Goal: Information Seeking & Learning: Learn about a topic

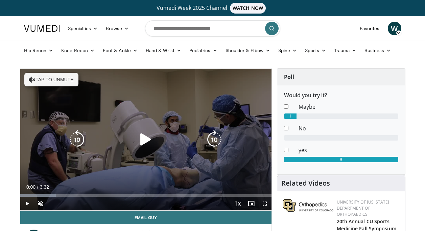
click at [32, 77] on icon "Video Player" at bounding box center [32, 79] width 7 height 7
click at [147, 139] on icon "Video Player" at bounding box center [145, 139] width 19 height 19
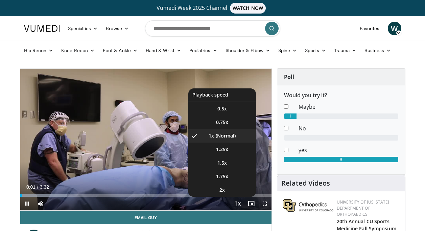
click at [238, 203] on span "Video Player" at bounding box center [237, 204] width 9 height 14
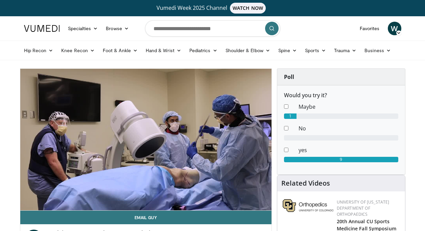
click at [238, 203] on video-js "**********" at bounding box center [145, 140] width 251 height 142
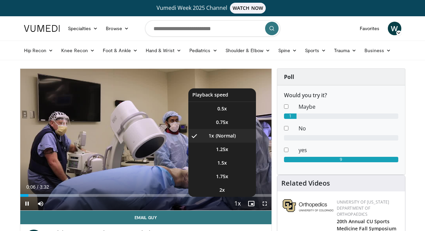
click at [238, 203] on span "Video Player" at bounding box center [237, 204] width 9 height 14
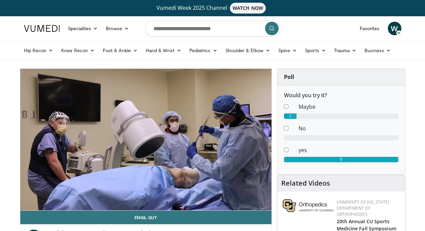
click at [238, 203] on div "10 seconds Tap to unmute" at bounding box center [145, 139] width 251 height 141
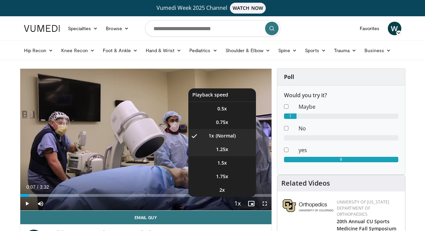
click at [227, 147] on span "1.25x" at bounding box center [222, 149] width 12 height 7
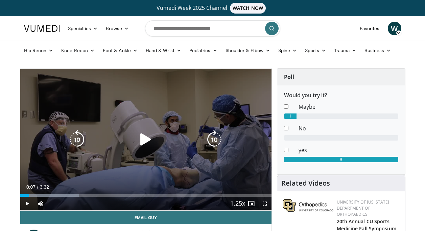
click at [145, 140] on icon "Video Player" at bounding box center [145, 139] width 19 height 19
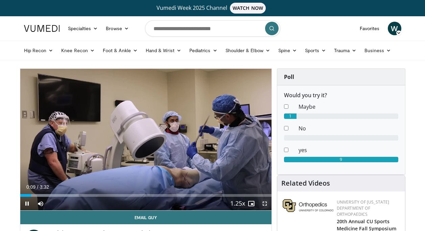
click at [264, 203] on span "Video Player" at bounding box center [265, 204] width 14 height 14
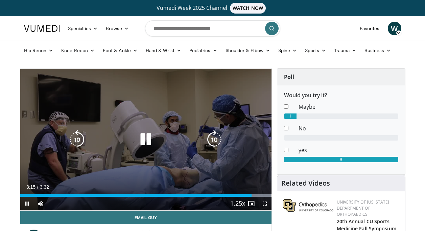
click at [146, 141] on icon "Video Player" at bounding box center [145, 139] width 19 height 19
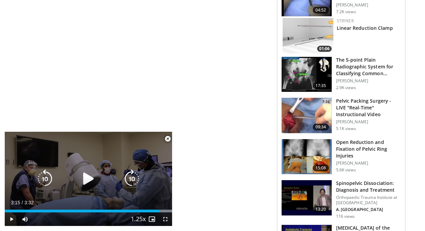
scroll to position [575, 0]
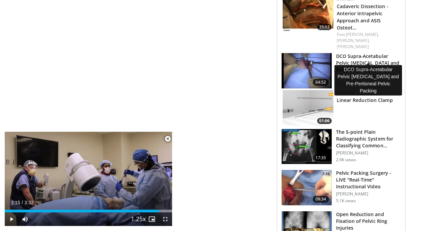
click at [358, 53] on h3 "DCO Supra-Acetabular Pelvic External Fixation and Pre-Peritoneal Pel…" at bounding box center [368, 63] width 65 height 20
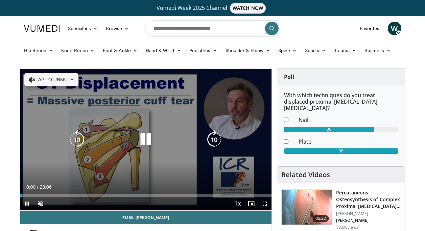
click at [146, 138] on icon "Video Player" at bounding box center [145, 139] width 19 height 19
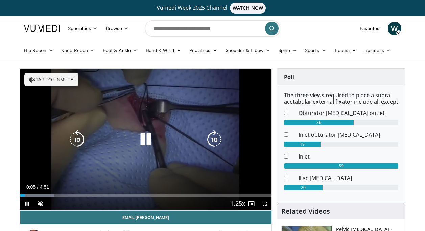
click at [29, 78] on icon "Video Player" at bounding box center [32, 79] width 7 height 7
drag, startPoint x: 265, startPoint y: 203, endPoint x: 266, endPoint y: 228, distance: 25.1
click at [265, 203] on span "Video Player" at bounding box center [265, 204] width 14 height 14
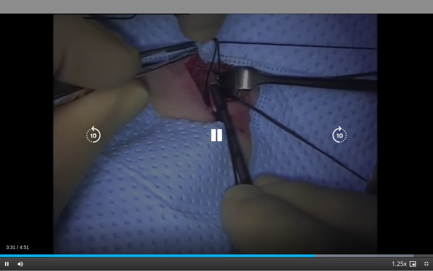
click at [218, 132] on icon "Video Player" at bounding box center [216, 135] width 19 height 19
click at [219, 136] on icon "Video Player" at bounding box center [216, 135] width 19 height 19
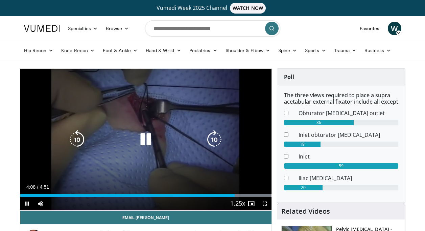
click at [151, 138] on icon "Video Player" at bounding box center [145, 139] width 19 height 19
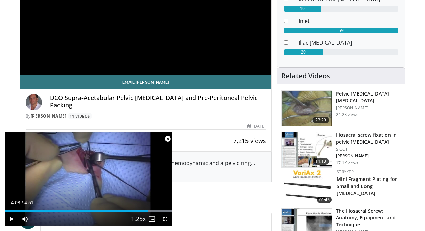
scroll to position [203, 0]
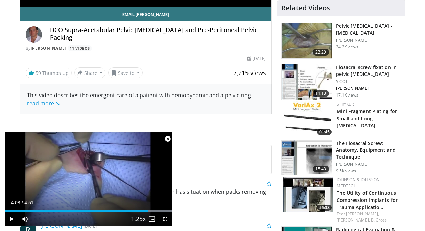
drag, startPoint x: 74, startPoint y: 38, endPoint x: 50, endPoint y: 31, distance: 24.4
click at [50, 31] on h4 "DCO Supra-Acetabular Pelvic External Fixation and Pre-Peritoneal Pelvic Packing" at bounding box center [158, 33] width 216 height 15
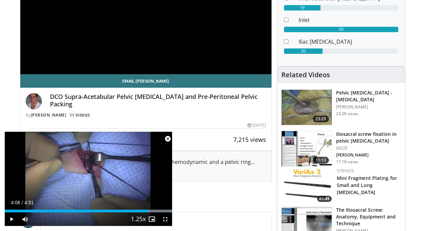
scroll to position [135, 0]
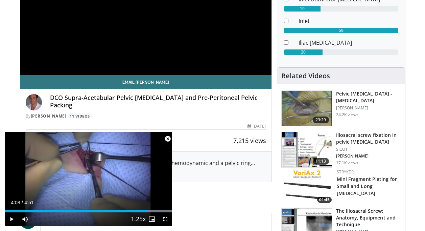
click at [101, 111] on div "DCO Supra-Acetabular Pelvic External Fixation and Pre-Peritoneal Pelvic Packing…" at bounding box center [146, 106] width 241 height 25
drag, startPoint x: 75, startPoint y: 107, endPoint x: 51, endPoint y: 97, distance: 26.0
click at [51, 97] on h4 "DCO Supra-Acetabular Pelvic External Fixation and Pre-Peritoneal Pelvic Packing" at bounding box center [158, 101] width 216 height 15
click at [196, 114] on div "By Cyril Mauffrey 11 Videos" at bounding box center [146, 116] width 241 height 6
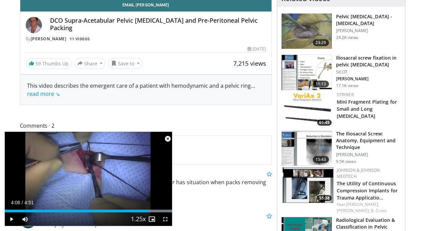
scroll to position [111, 0]
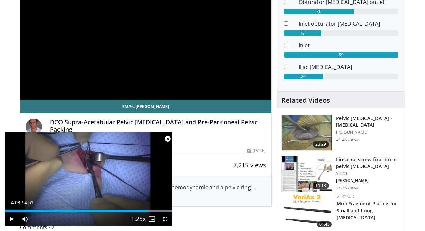
click at [353, 118] on h3 "Pelvic Fractures - External Fixation" at bounding box center [368, 122] width 65 height 14
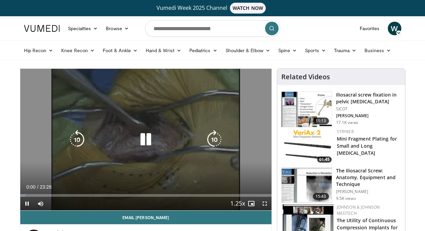
click at [150, 140] on icon "Video Player" at bounding box center [145, 139] width 19 height 19
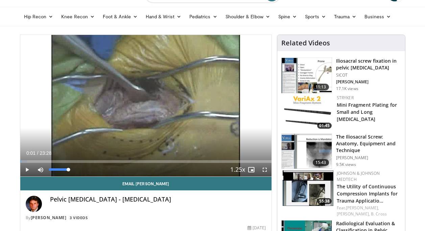
click at [54, 169] on div "26%" at bounding box center [58, 169] width 19 height 2
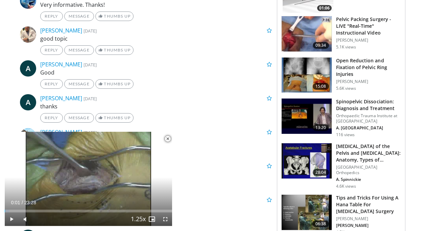
scroll to position [372, 0]
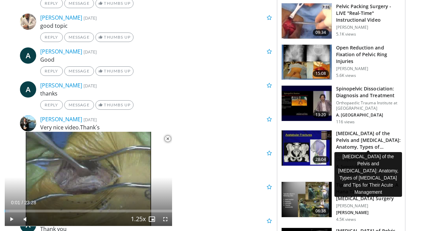
click at [349, 140] on h3 "Fractures of the Pelvis and Acetabulum: Anatomy, Types of Fractures …" at bounding box center [368, 140] width 65 height 20
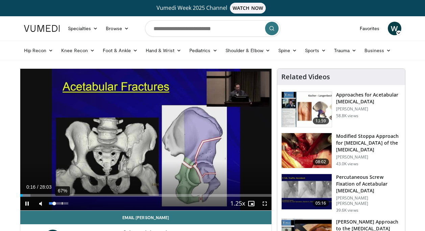
click at [62, 202] on div "67%" at bounding box center [58, 203] width 19 height 2
click at [67, 202] on div "91%" at bounding box center [58, 203] width 19 height 2
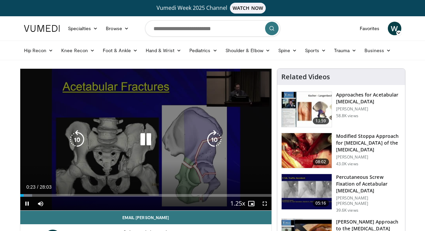
click at [145, 143] on icon "Video Player" at bounding box center [145, 139] width 19 height 19
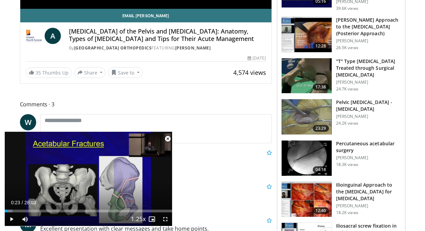
scroll to position [203, 0]
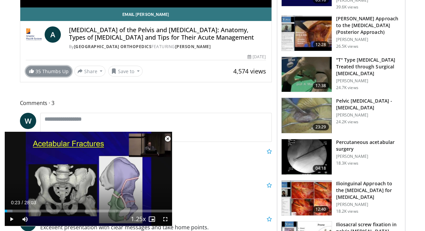
click at [59, 70] on link "35 Thumbs Up" at bounding box center [49, 71] width 46 height 10
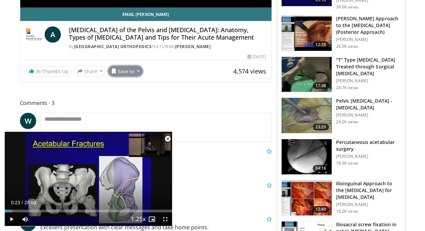
click at [136, 71] on button "Save to" at bounding box center [125, 71] width 35 height 11
click at [135, 87] on span "Add to Favorites" at bounding box center [138, 85] width 42 height 7
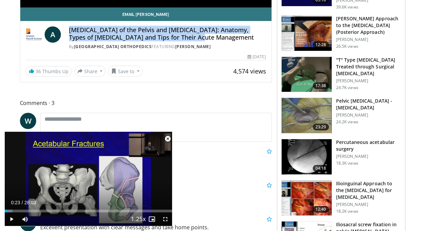
drag, startPoint x: 207, startPoint y: 37, endPoint x: 69, endPoint y: 31, distance: 138.5
click at [69, 31] on h4 "Fractures of the Pelvis and Acetabulum: Anatomy, Types of Fractures and Tips fo…" at bounding box center [167, 33] width 197 height 15
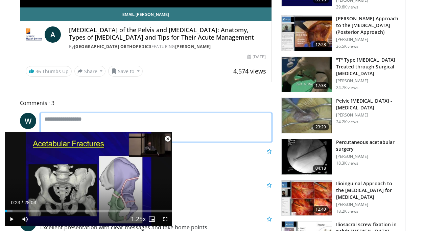
click at [236, 125] on textarea at bounding box center [156, 127] width 232 height 29
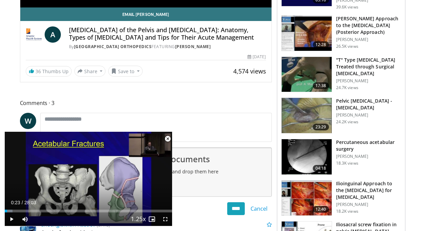
click at [239, 102] on span "Comments 3" at bounding box center [146, 102] width 252 height 9
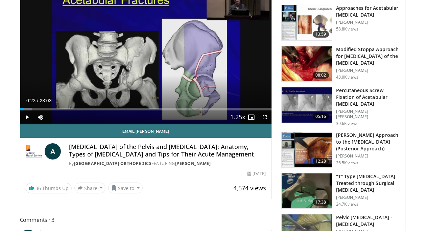
scroll to position [68, 0]
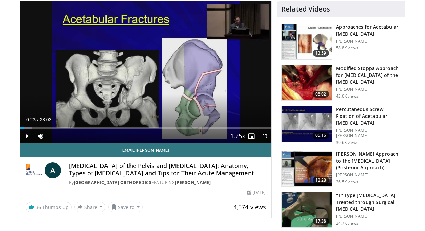
click at [358, 110] on h3 "Percutaneous Screw Fixation of Acetabular Fractures" at bounding box center [368, 116] width 65 height 20
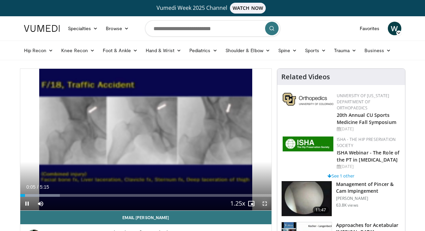
click at [263, 201] on span "Video Player" at bounding box center [265, 204] width 14 height 14
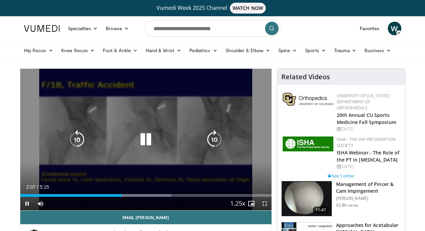
click at [151, 141] on icon "Video Player" at bounding box center [145, 139] width 19 height 19
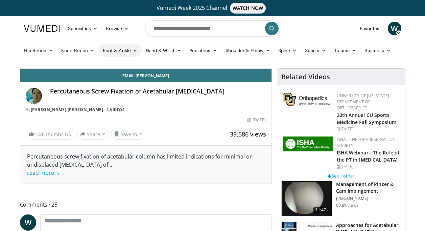
click at [134, 49] on icon at bounding box center [135, 50] width 5 height 5
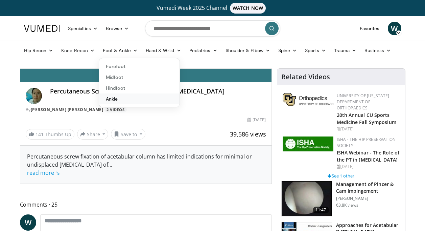
click at [115, 100] on link "Ankle" at bounding box center [139, 98] width 81 height 11
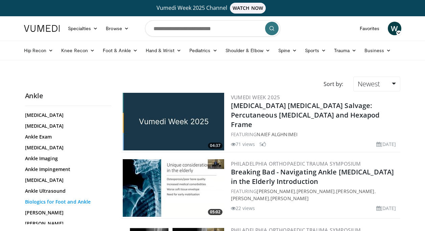
scroll to position [102, 0]
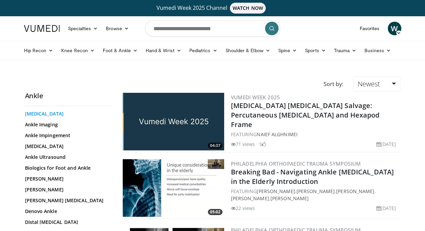
click at [45, 113] on link "[MEDICAL_DATA]" at bounding box center [66, 113] width 83 height 7
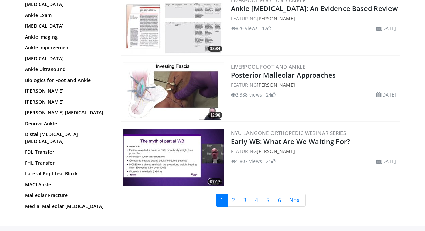
scroll to position [1604, 0]
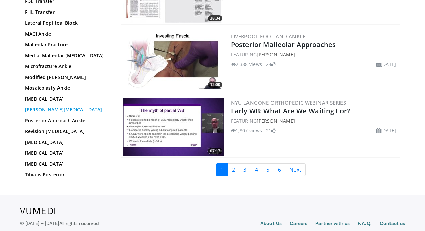
click at [51, 106] on link "[PERSON_NAME][MEDICAL_DATA]" at bounding box center [66, 109] width 83 height 7
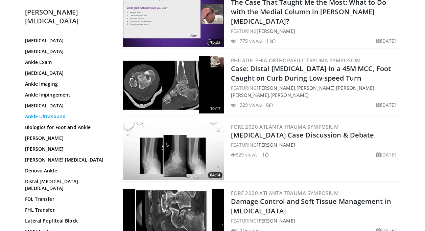
scroll to position [68, 0]
click at [73, 178] on link "Distal [MEDICAL_DATA] [MEDICAL_DATA]" at bounding box center [66, 185] width 83 height 14
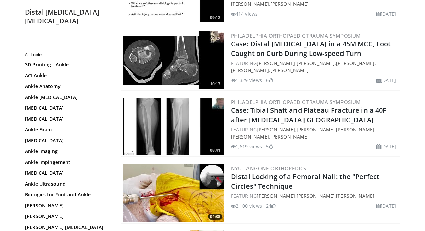
scroll to position [1591, 0]
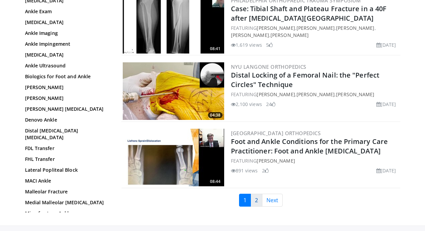
click at [259, 194] on link "2" at bounding box center [257, 200] width 12 height 13
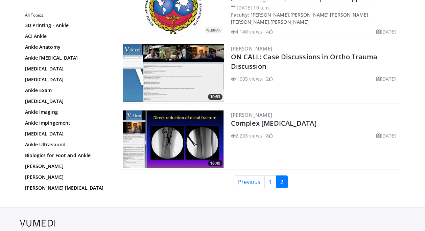
scroll to position [542, 0]
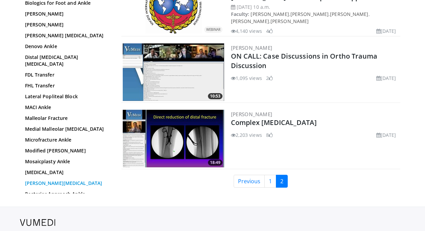
click at [46, 180] on link "[PERSON_NAME][MEDICAL_DATA]" at bounding box center [66, 183] width 83 height 7
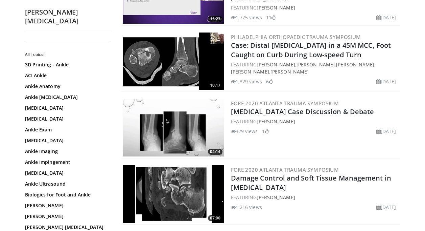
scroll to position [1422, 0]
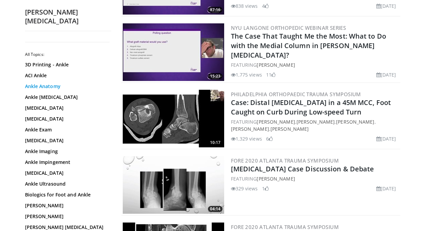
click at [56, 83] on link "Ankle Anatomy" at bounding box center [66, 86] width 83 height 7
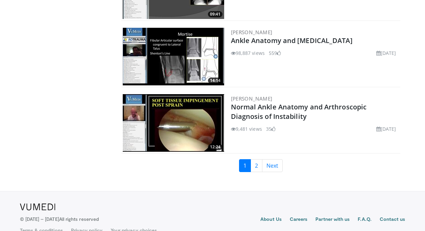
scroll to position [1489, 0]
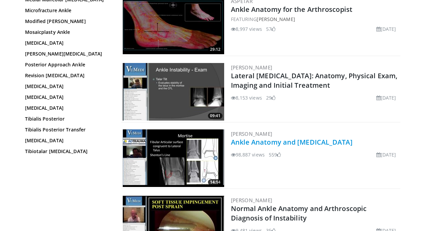
click at [255, 144] on link "Ankle Anatomy and [MEDICAL_DATA]" at bounding box center [292, 141] width 122 height 9
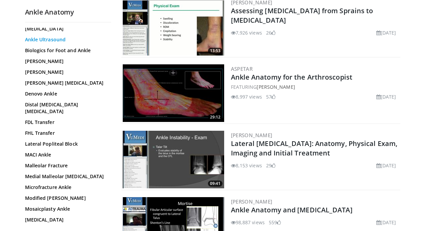
scroll to position [169, 0]
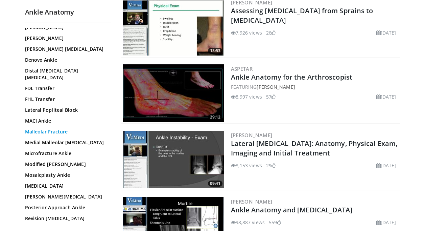
click at [66, 128] on link "Malleolar Fracture" at bounding box center [66, 131] width 83 height 7
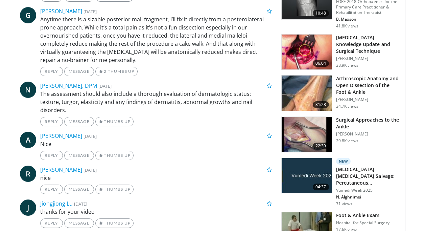
scroll to position [68, 0]
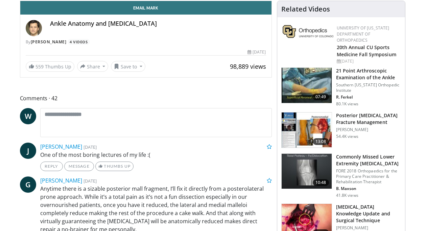
click at [350, 116] on h3 "Posterior Malleolus Fracture Management" at bounding box center [368, 119] width 65 height 14
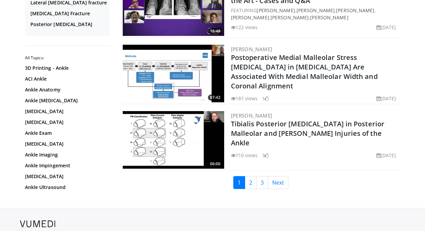
scroll to position [1591, 0]
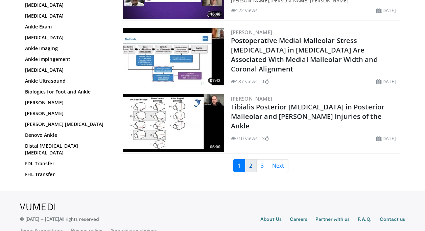
click at [249, 165] on link "2" at bounding box center [251, 165] width 12 height 13
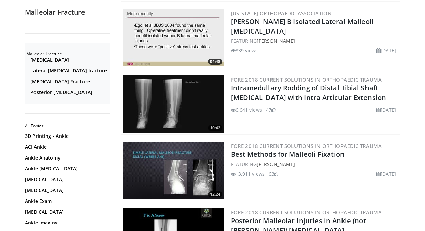
scroll to position [1015, 0]
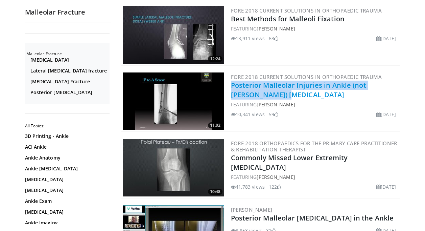
drag, startPoint x: 267, startPoint y: 96, endPoint x: 231, endPoint y: 85, distance: 37.6
click at [231, 85] on h2 "Posterior Malleolar Injuries in Ankle (not Pilon) Fractures" at bounding box center [315, 90] width 168 height 19
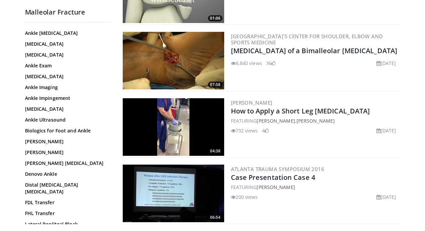
scroll to position [169, 0]
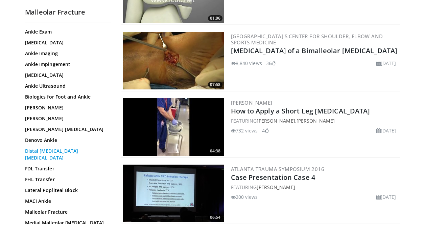
click at [68, 151] on link "Distal [MEDICAL_DATA] [MEDICAL_DATA]" at bounding box center [66, 155] width 83 height 14
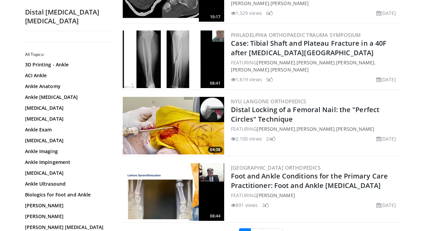
scroll to position [1557, 0]
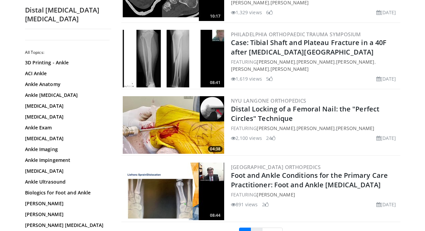
click at [257, 227] on link "2" at bounding box center [257, 233] width 12 height 13
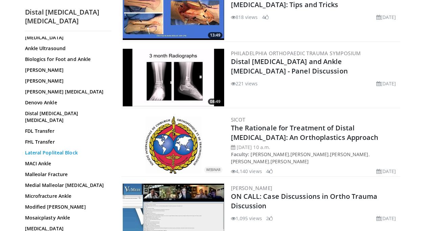
scroll to position [169, 0]
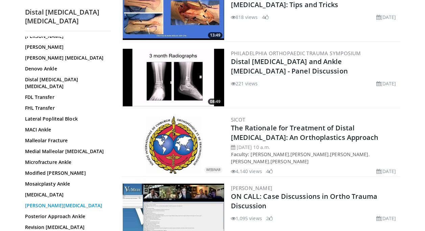
click at [54, 202] on link "Pilon Fracture" at bounding box center [66, 205] width 83 height 7
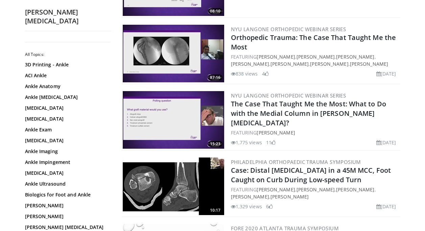
scroll to position [1218, 0]
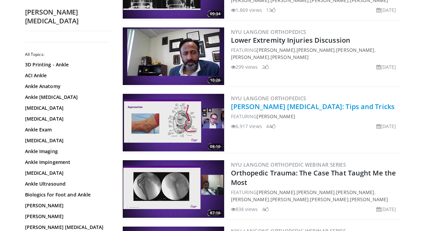
click at [281, 102] on link "[PERSON_NAME] [MEDICAL_DATA]: Tips and Tricks" at bounding box center [313, 106] width 164 height 9
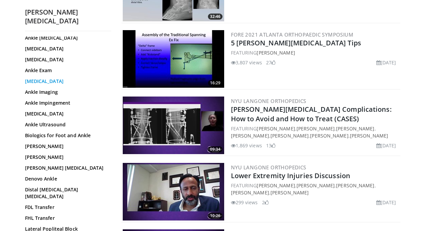
scroll to position [68, 0]
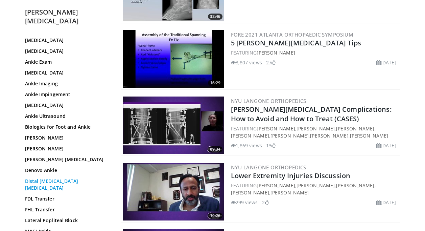
click at [66, 178] on link "Distal Tibia Fractures" at bounding box center [66, 185] width 83 height 14
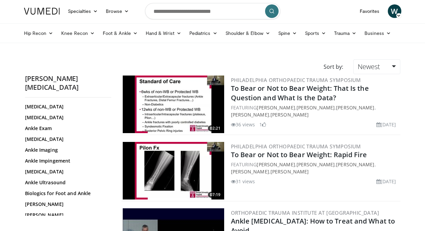
scroll to position [0, 0]
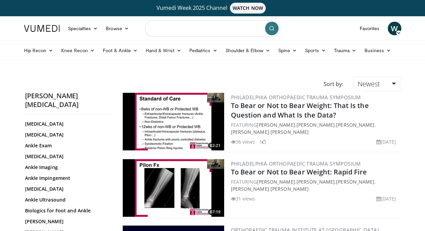
click at [163, 28] on input "Search topics, interventions" at bounding box center [212, 28] width 135 height 16
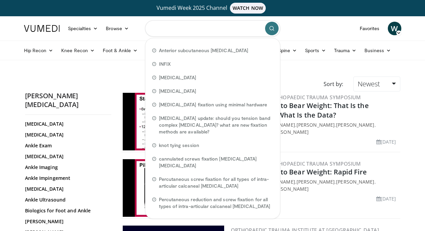
paste input "**********"
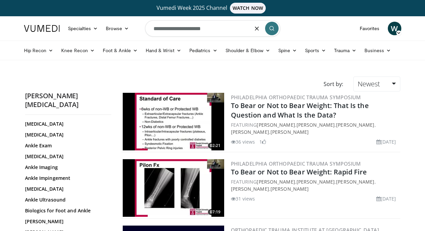
paste input "**********"
type input "**********"
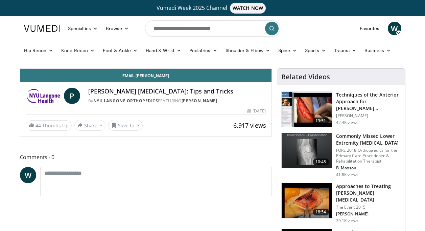
click at [362, 93] on h3 "Techniques of the Anterior Approach for [PERSON_NAME] [MEDICAL_DATA]" at bounding box center [368, 101] width 65 height 20
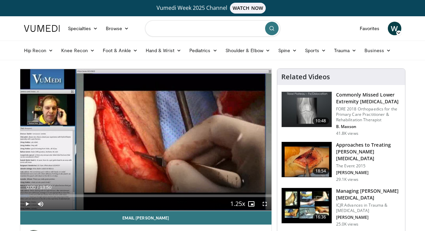
click at [205, 30] on input "Search topics, interventions" at bounding box center [212, 28] width 135 height 16
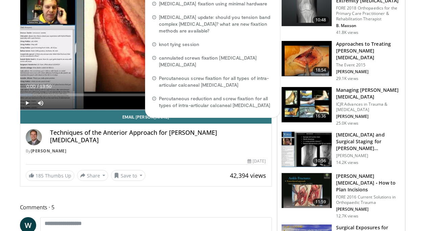
scroll to position [102, 0]
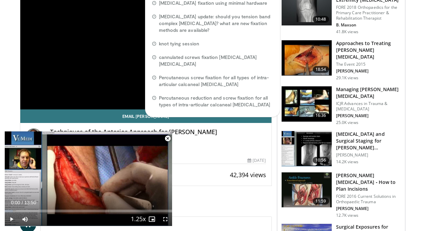
click at [216, 143] on div "Techniques of the Anterior Approach for Pilon Fractures" at bounding box center [158, 136] width 216 height 16
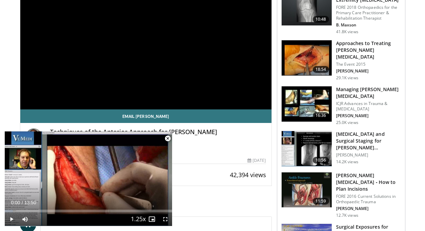
scroll to position [169, 0]
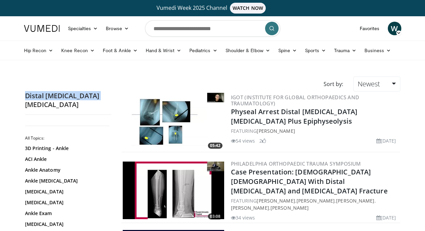
drag, startPoint x: 93, startPoint y: 96, endPoint x: 26, endPoint y: 94, distance: 67.7
click at [26, 94] on h2 "Distal Tibia Fractures" at bounding box center [68, 100] width 86 height 18
copy h2 "Distal Tibia Fractures"
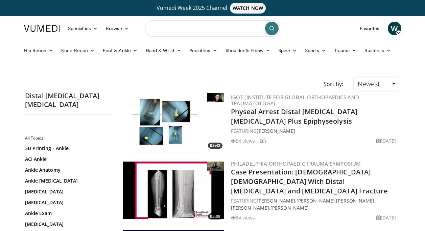
click at [164, 31] on input "Search topics, interventions" at bounding box center [212, 28] width 135 height 16
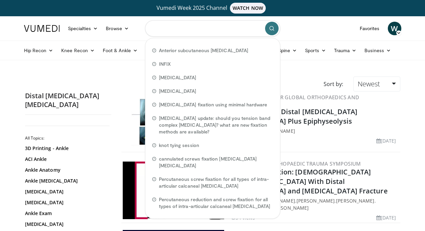
paste input "**********"
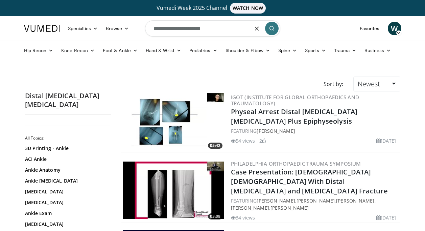
paste input "**********"
type input "**********"
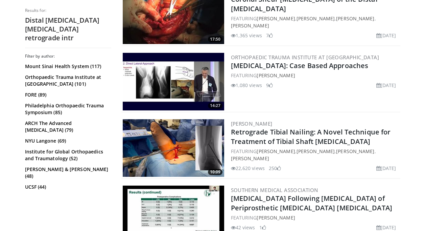
scroll to position [575, 0]
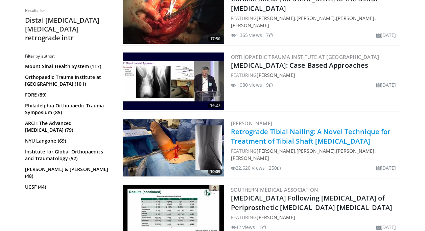
drag, startPoint x: 352, startPoint y: 138, endPoint x: 231, endPoint y: 131, distance: 121.0
click at [231, 131] on h2 "Retrograde Tibial Nailing: A Novel Technique for Treatment of Tibial Shaft [MED…" at bounding box center [315, 136] width 168 height 19
click at [354, 127] on link "Retrograde Tibial Nailing: A Novel Technique for Treatment of Tibial Shaft [MED…" at bounding box center [311, 136] width 160 height 19
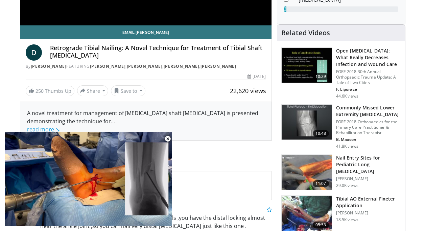
scroll to position [203, 0]
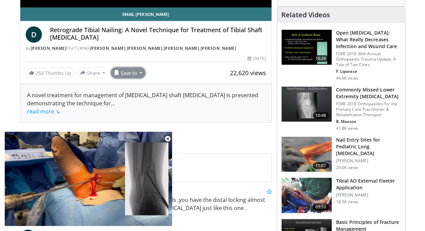
click at [136, 74] on button "Save to" at bounding box center [128, 72] width 35 height 11
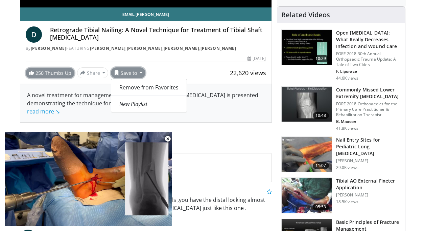
click at [60, 72] on link "250 Thumbs Up" at bounding box center [50, 73] width 49 height 10
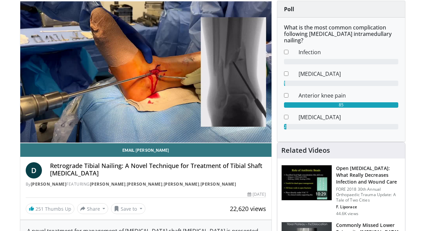
scroll to position [0, 0]
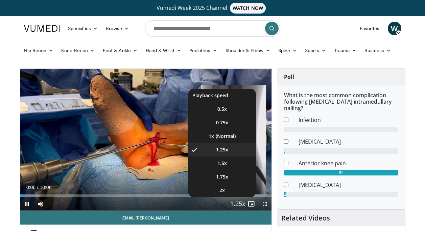
click at [239, 202] on span "Video Player" at bounding box center [237, 204] width 9 height 14
click at [224, 131] on li "1x" at bounding box center [223, 136] width 68 height 14
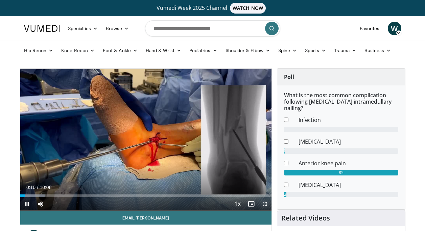
click at [266, 203] on span "Video Player" at bounding box center [265, 204] width 14 height 14
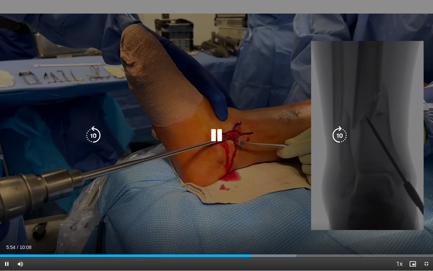
click at [219, 138] on icon "Video Player" at bounding box center [216, 135] width 19 height 19
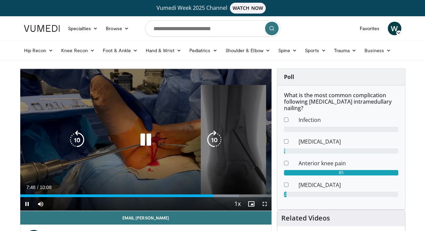
click at [139, 138] on icon "Video Player" at bounding box center [145, 139] width 19 height 19
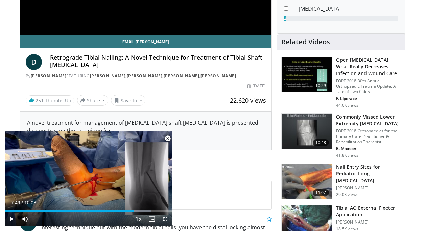
scroll to position [203, 0]
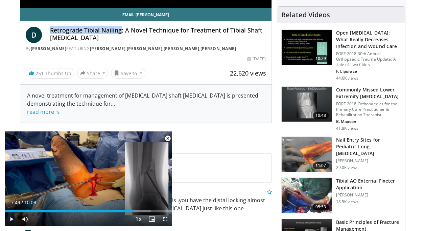
drag, startPoint x: 50, startPoint y: 29, endPoint x: 120, endPoint y: 28, distance: 69.7
click at [120, 28] on h4 "Retrograde Tibial Nailing: A Novel Technique for Treatment of Tibial Shaft [MED…" at bounding box center [158, 34] width 216 height 15
drag, startPoint x: 120, startPoint y: 28, endPoint x: 112, endPoint y: 31, distance: 8.5
copy h4 "Retrograde Tibial Nailing"
